Goal: Find specific page/section: Find specific page/section

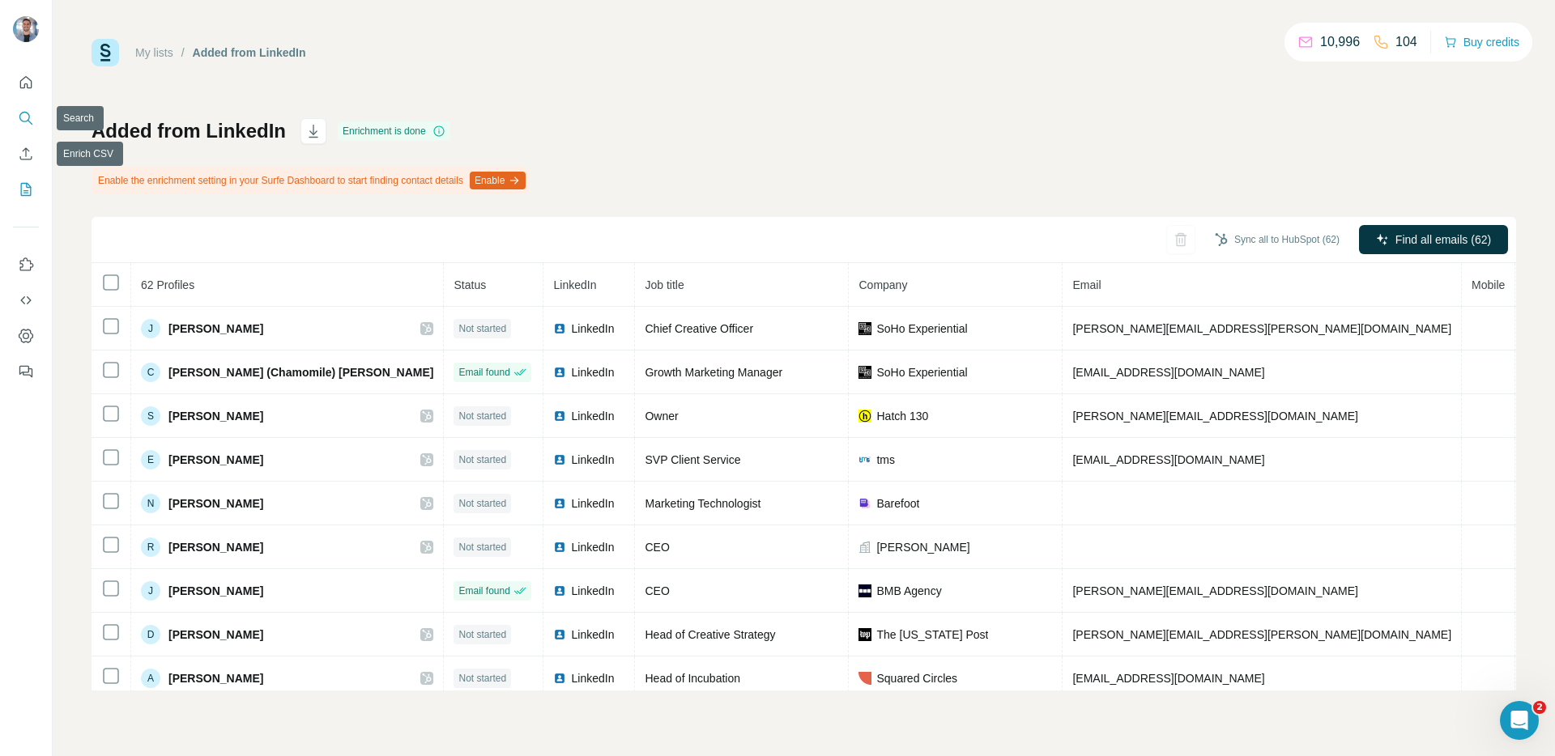
click at [21, 117] on icon "Search" at bounding box center [26, 118] width 16 height 16
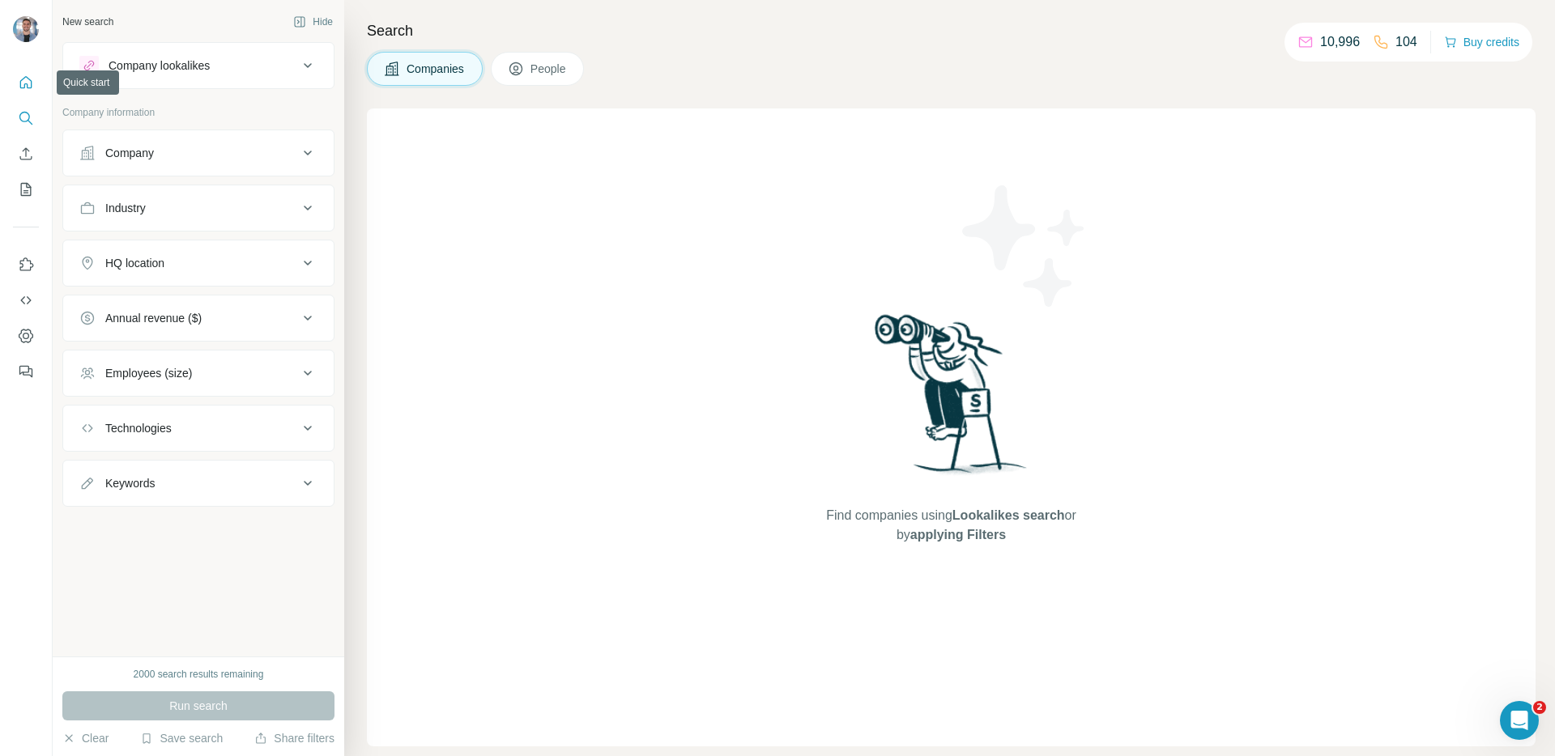
click at [29, 90] on icon "Quick start" at bounding box center [26, 82] width 16 height 16
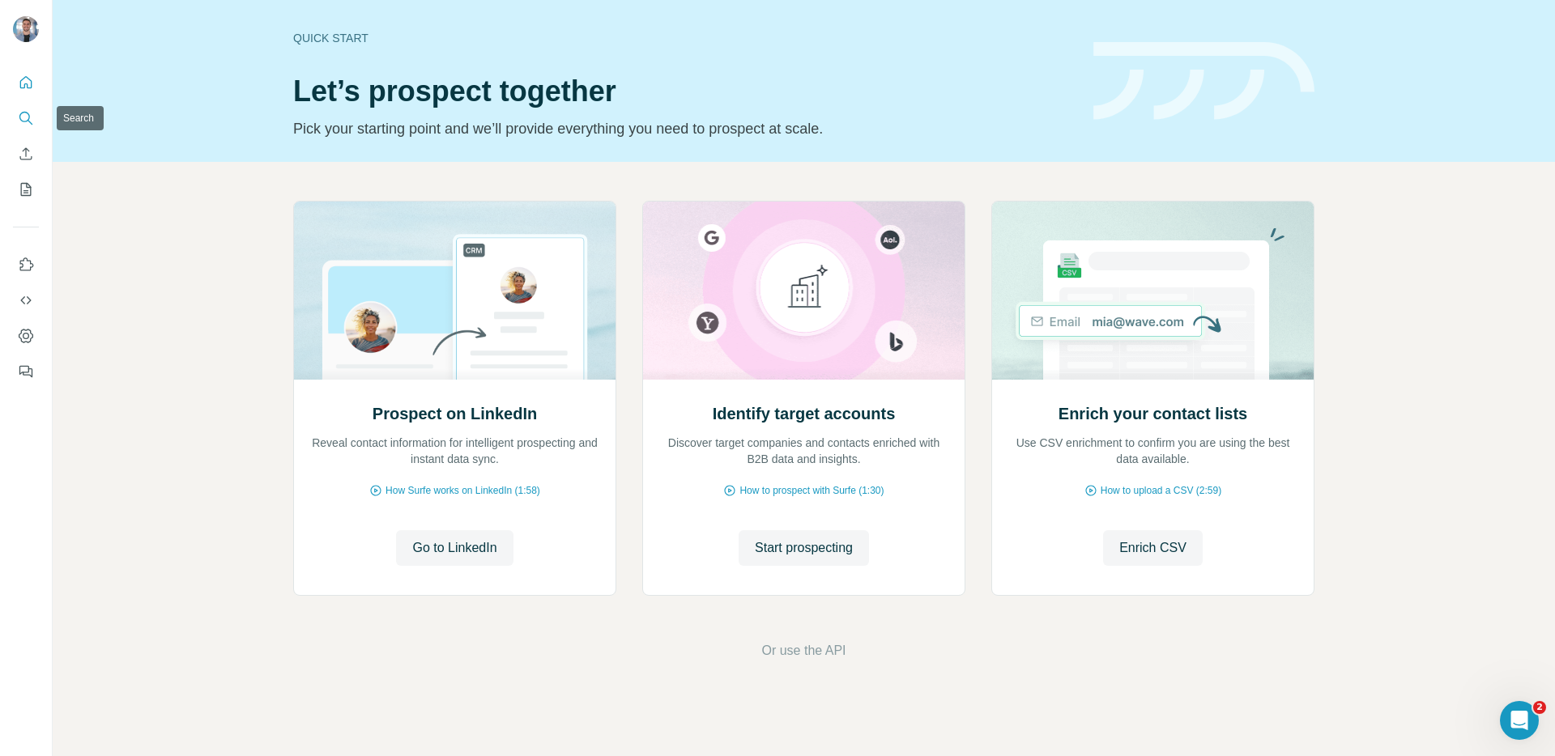
click at [26, 119] on icon "Search" at bounding box center [26, 118] width 16 height 16
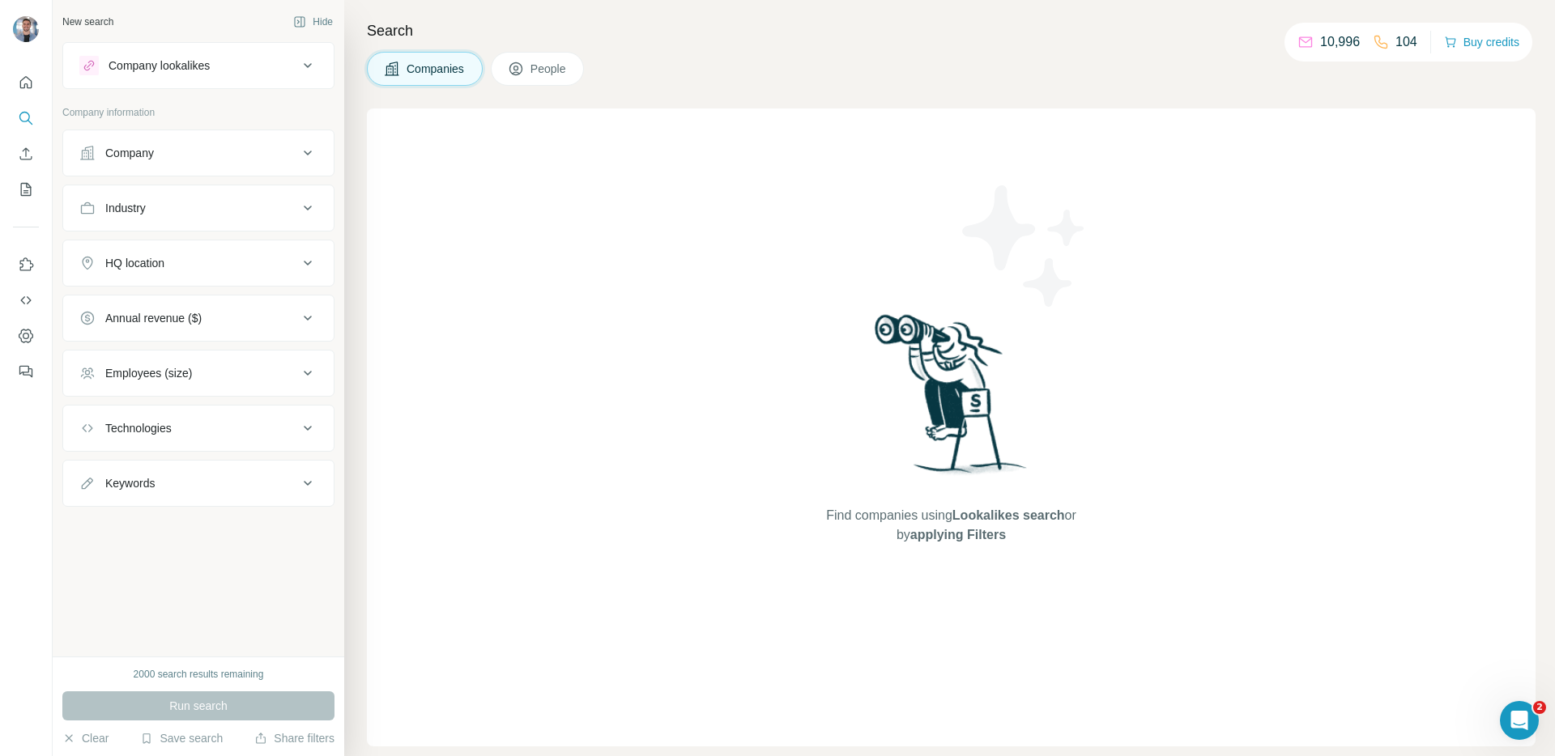
click at [514, 70] on icon at bounding box center [516, 69] width 16 height 16
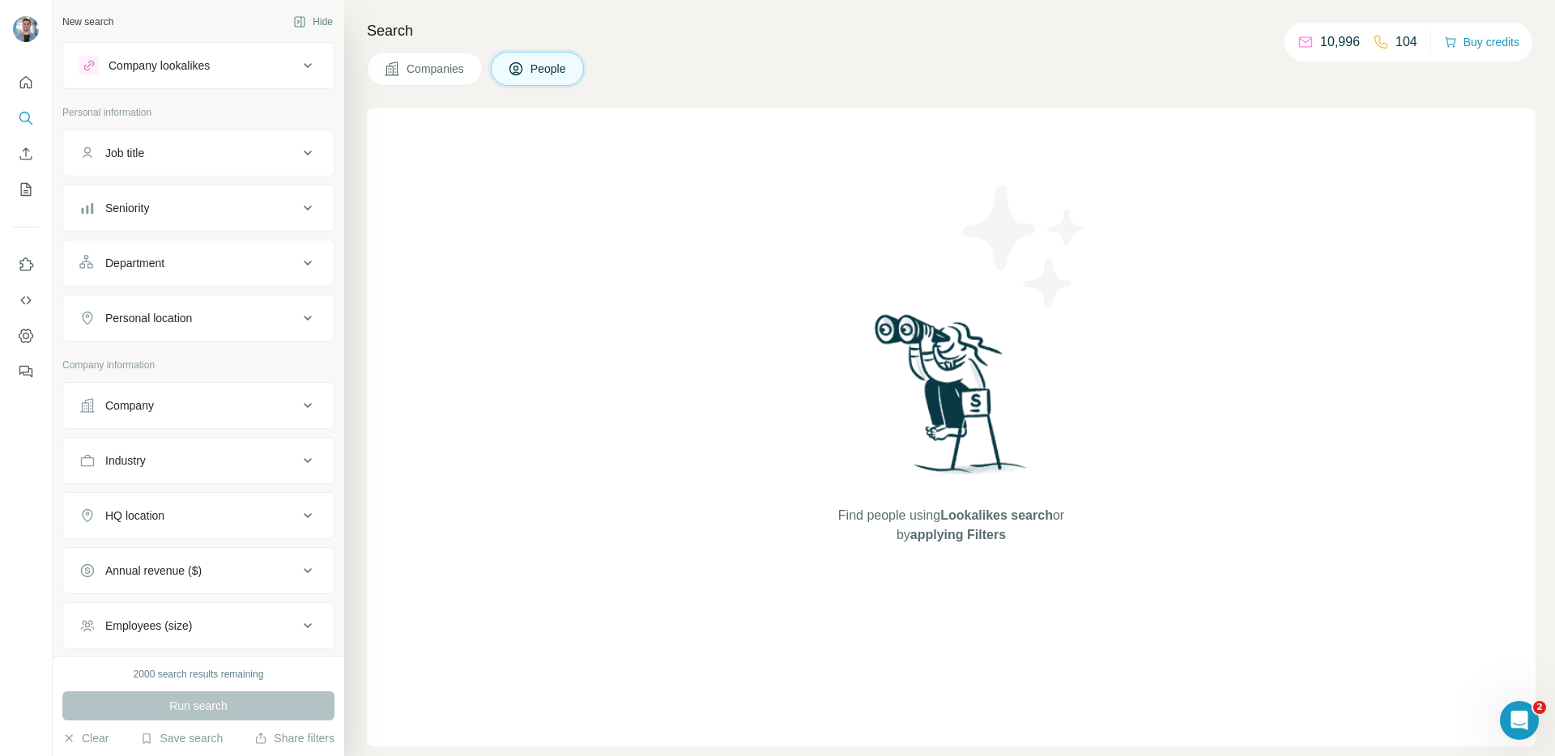
scroll to position [265, 0]
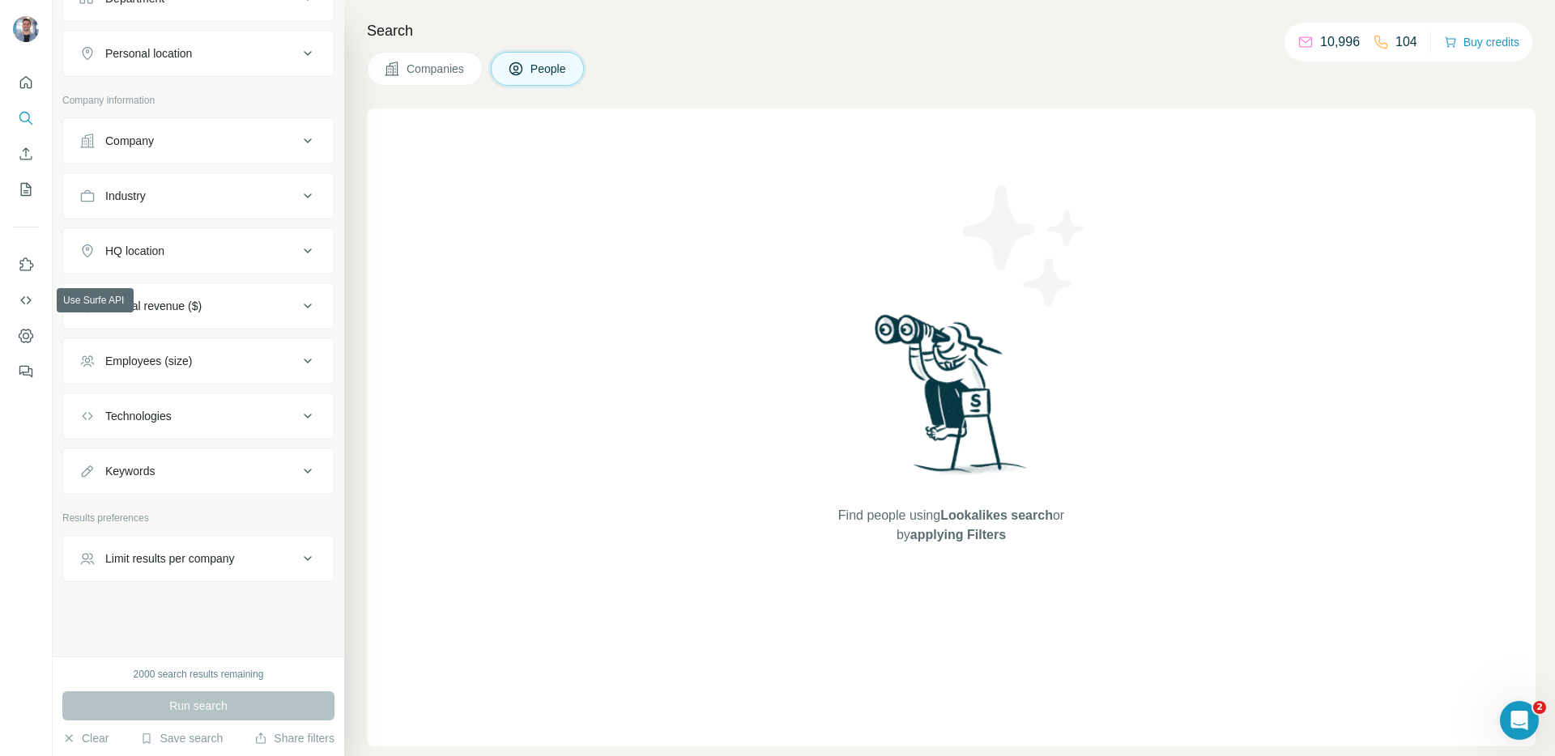
click at [27, 266] on icon "Use Surfe on LinkedIn" at bounding box center [26, 265] width 16 height 16
